Goal: Navigation & Orientation: Find specific page/section

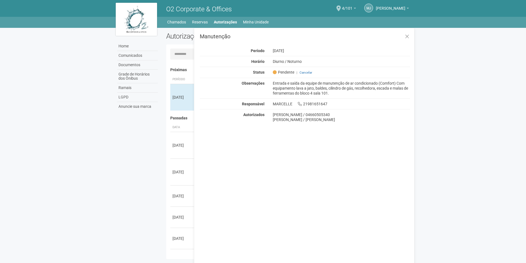
scroll to position [9, 0]
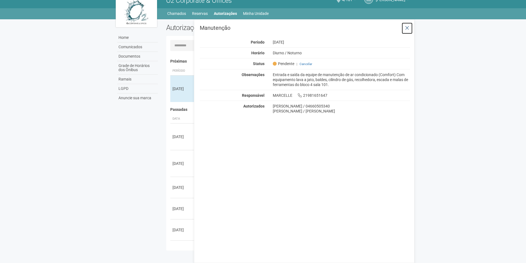
click at [406, 28] on icon at bounding box center [407, 28] width 4 height 6
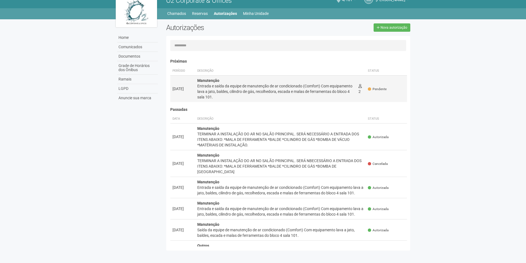
click at [321, 84] on div "Entrada e saída da equipe de manutenção de ar condicionado (Comfort) Com equipa…" at bounding box center [275, 91] width 157 height 17
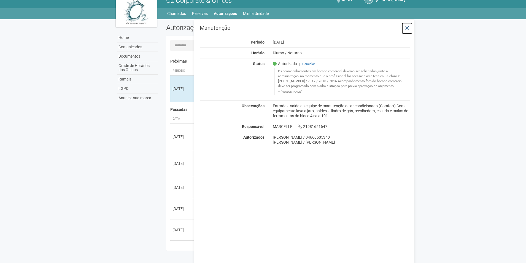
click at [408, 27] on icon at bounding box center [407, 28] width 4 height 6
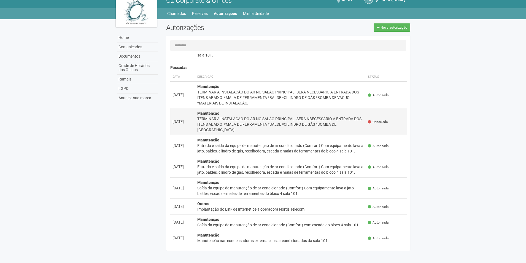
scroll to position [55, 0]
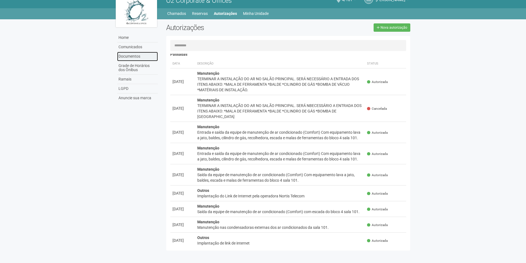
click at [149, 56] on link "Documentos" at bounding box center [137, 56] width 41 height 9
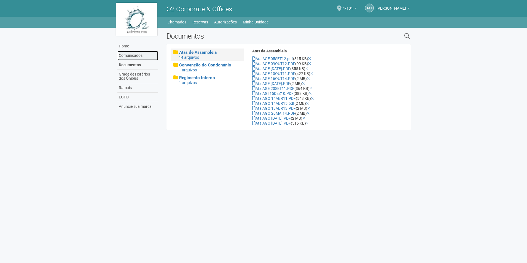
click at [147, 52] on link "Comunicados" at bounding box center [137, 55] width 41 height 9
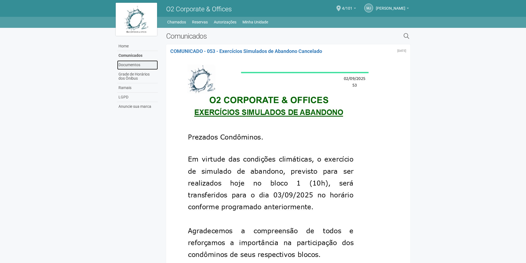
click at [138, 65] on link "Documentos" at bounding box center [137, 64] width 41 height 9
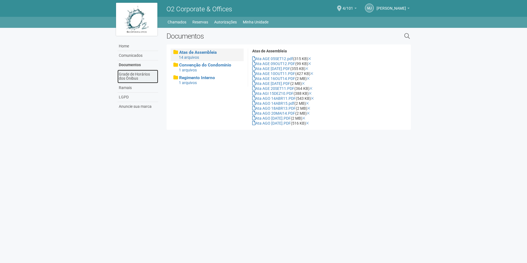
click at [138, 70] on link "Grade de Horários dos Ônibus" at bounding box center [137, 76] width 41 height 13
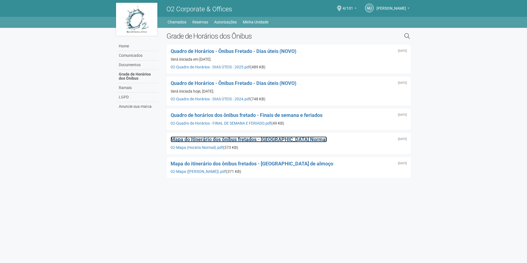
click at [249, 138] on span "Mapa do itinerário dos ônibus fretados - [GEOGRAPHIC_DATA] Normal" at bounding box center [248, 139] width 156 height 6
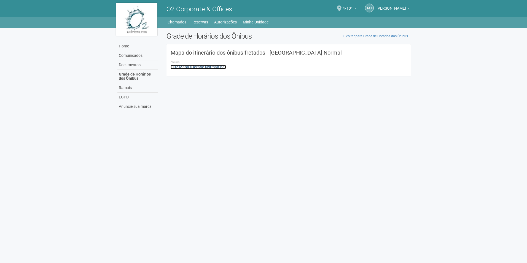
click at [208, 65] on link "02-Mapa (Horário Normal).pdf" at bounding box center [197, 67] width 55 height 4
click at [133, 76] on link "Grade de Horários dos Ônibus" at bounding box center [137, 76] width 41 height 13
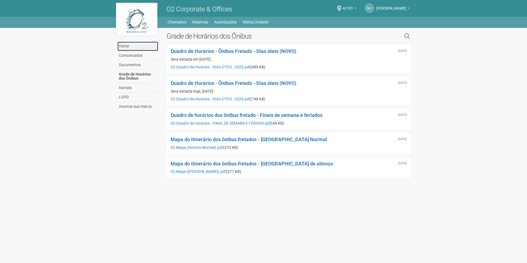
click at [127, 49] on link "Home" at bounding box center [137, 46] width 41 height 9
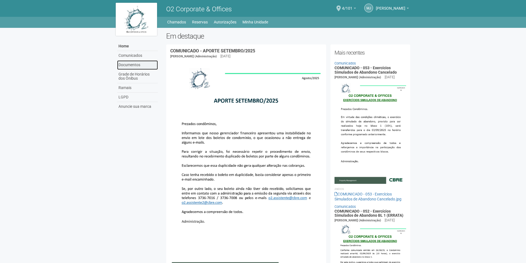
click at [129, 65] on link "Documentos" at bounding box center [137, 64] width 41 height 9
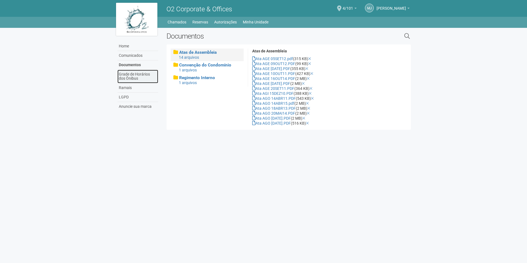
click at [125, 75] on link "Grade de Horários dos Ônibus" at bounding box center [137, 76] width 41 height 13
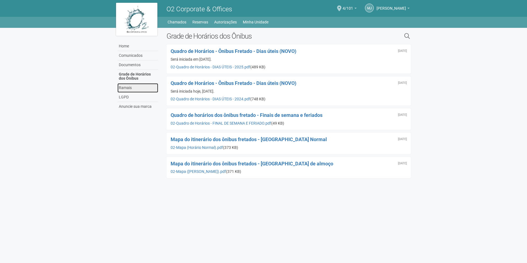
click at [128, 85] on link "Ramais" at bounding box center [137, 87] width 41 height 9
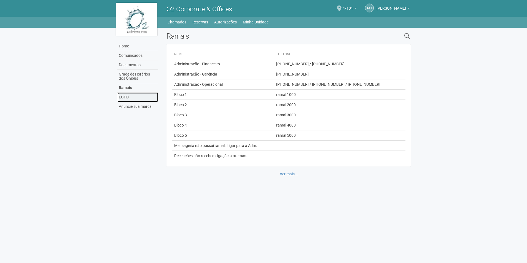
click at [129, 98] on link "LGPD" at bounding box center [137, 97] width 41 height 9
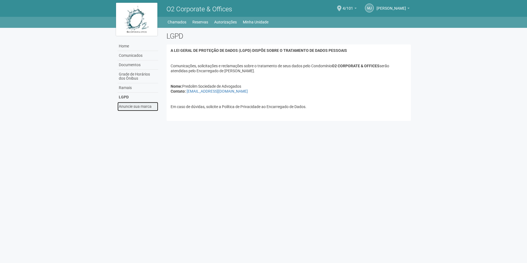
click at [137, 106] on link "Anuncie sua marca" at bounding box center [137, 106] width 41 height 9
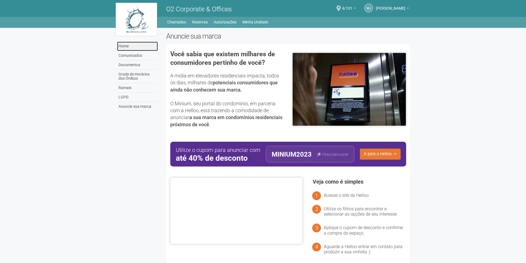
click at [122, 48] on link "Home" at bounding box center [137, 46] width 41 height 9
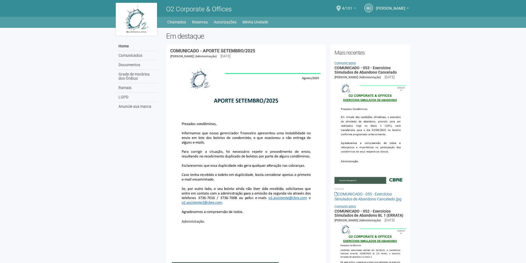
click at [350, 10] on link "4/101" at bounding box center [349, 9] width 14 height 4
click at [172, 21] on link "Chamados" at bounding box center [176, 22] width 19 height 8
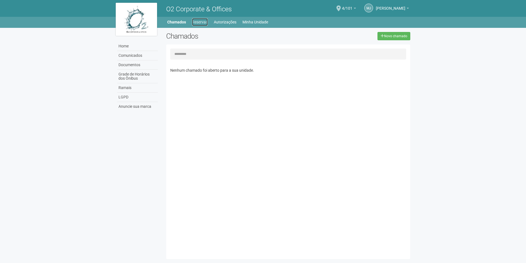
click at [193, 20] on link "Reservas" at bounding box center [200, 22] width 16 height 8
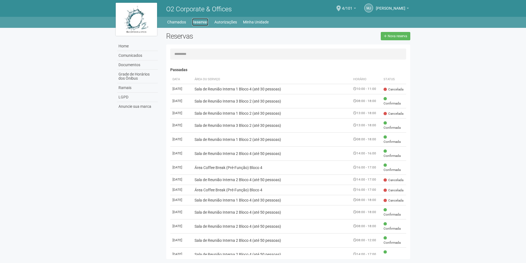
click at [199, 25] on link "Reservas" at bounding box center [200, 22] width 16 height 8
click at [215, 21] on link "Autorizações" at bounding box center [225, 22] width 23 height 8
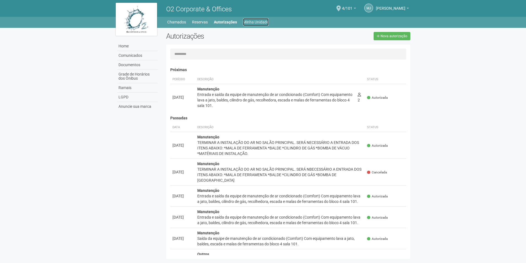
click at [249, 21] on link "Minha Unidade" at bounding box center [256, 22] width 26 height 8
